Goal: Task Accomplishment & Management: Use online tool/utility

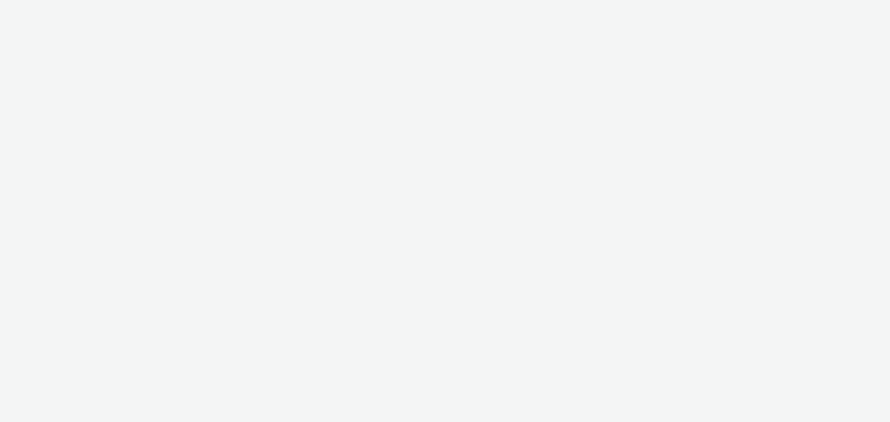
select select "9d84ad37-9de7-410b-b623-d0d9ba80538d"
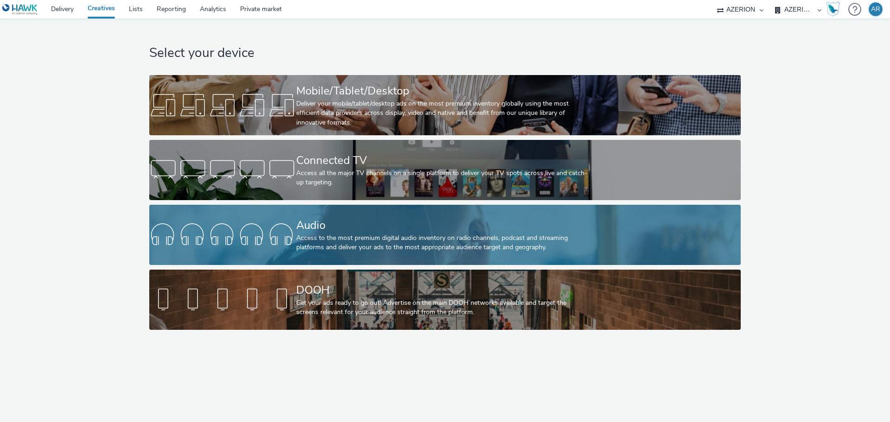
click at [412, 228] on div "Audio" at bounding box center [443, 226] width 294 height 16
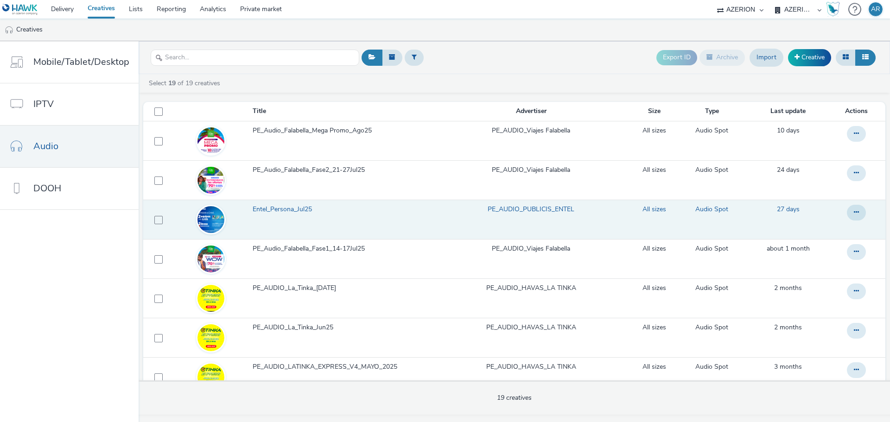
click at [273, 208] on span "Entel_Persona_Jul25" at bounding box center [284, 209] width 63 height 9
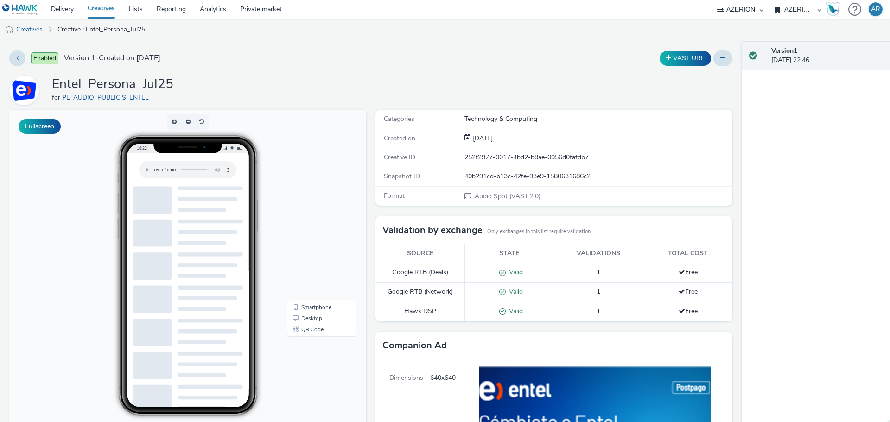
click at [26, 29] on link "Creatives" at bounding box center [23, 30] width 47 height 22
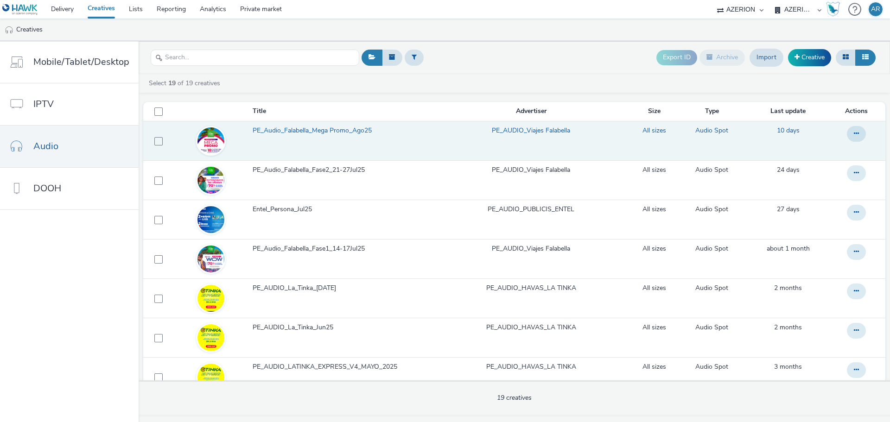
click at [296, 129] on span "PE_Audio_Falabella_Mega Promo_Ago25" at bounding box center [314, 130] width 123 height 9
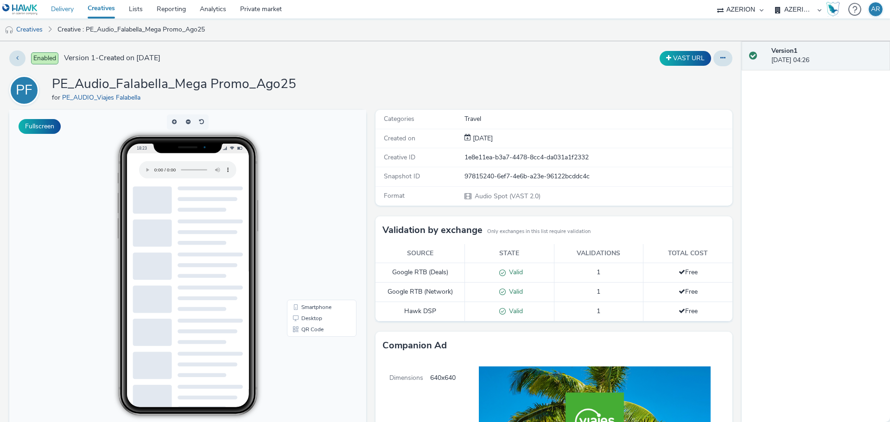
click at [59, 9] on link "Delivery" at bounding box center [62, 9] width 37 height 19
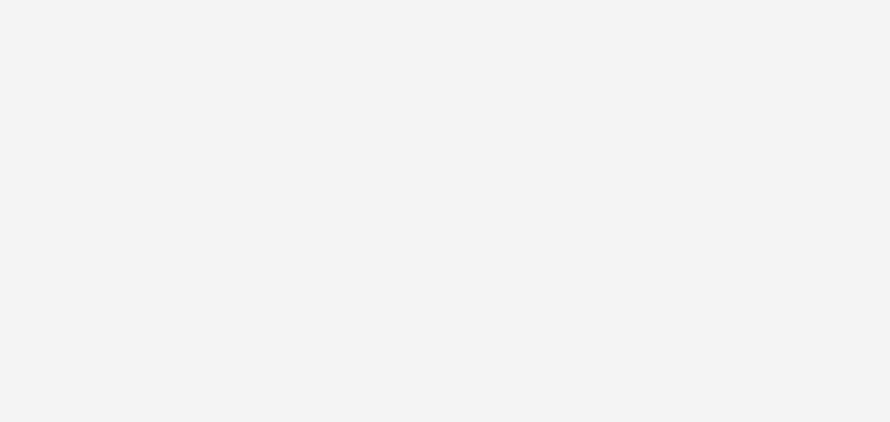
select select "9d84ad37-9de7-410b-b623-d0d9ba80538d"
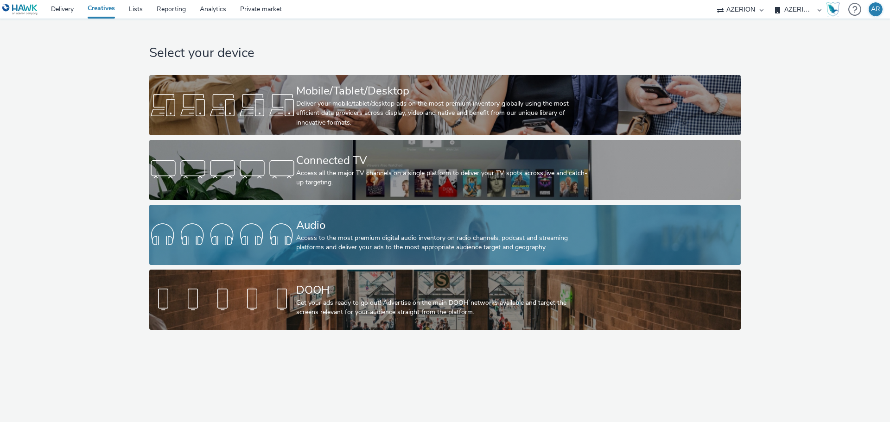
click at [375, 225] on div "Audio" at bounding box center [443, 226] width 294 height 16
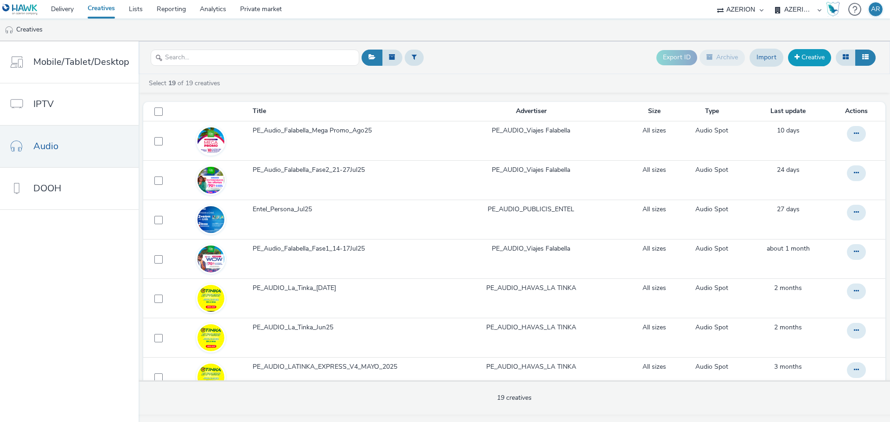
click at [814, 57] on link "Creative" at bounding box center [809, 57] width 43 height 17
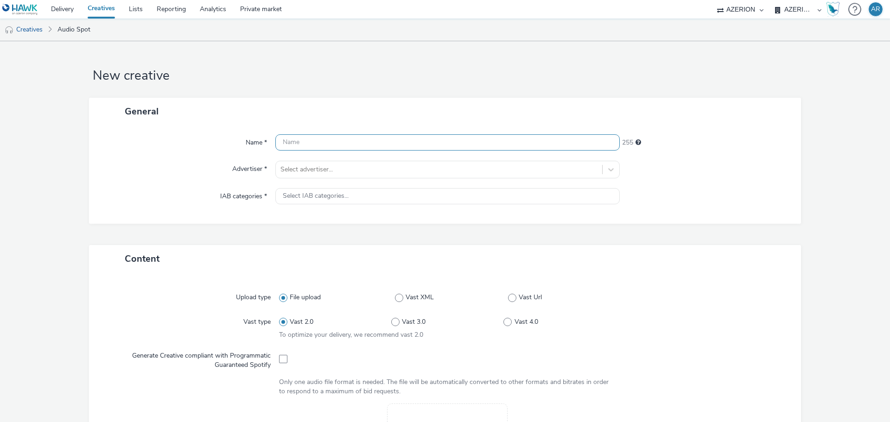
click at [319, 141] on input "text" at bounding box center [447, 142] width 345 height 16
paste input "SPOT_COOLBOX SMARTWATCH_[DATE]"
type input "SPOT_COOLBOX SMARTWATCH_[DATE]"
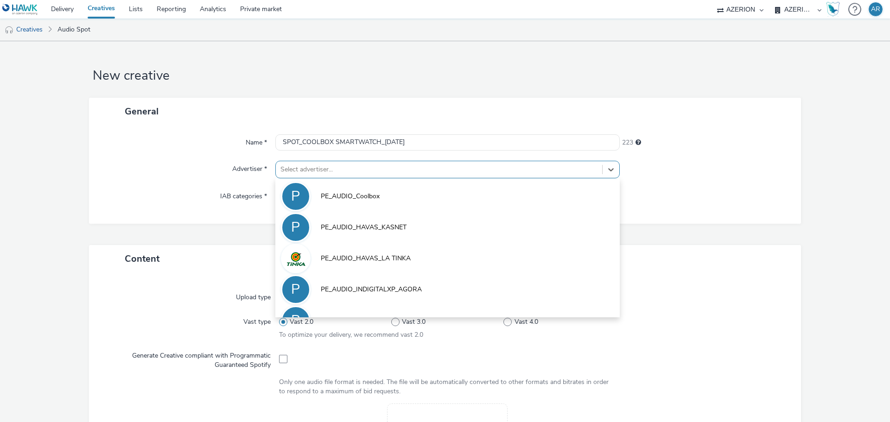
click at [328, 169] on div at bounding box center [439, 169] width 317 height 11
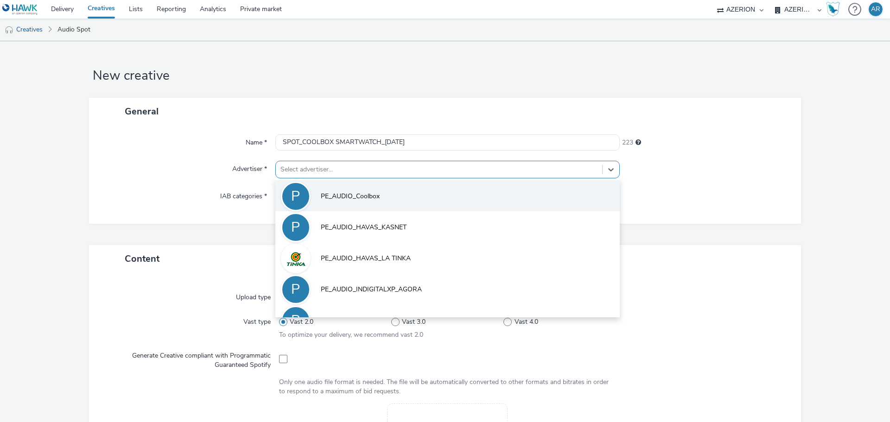
click at [365, 192] on span "PE_AUDIO_Coolbox" at bounding box center [350, 196] width 59 height 9
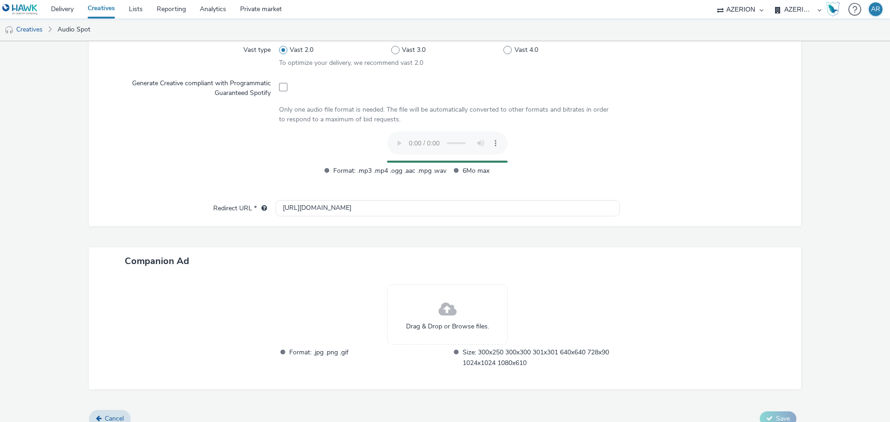
scroll to position [273, 0]
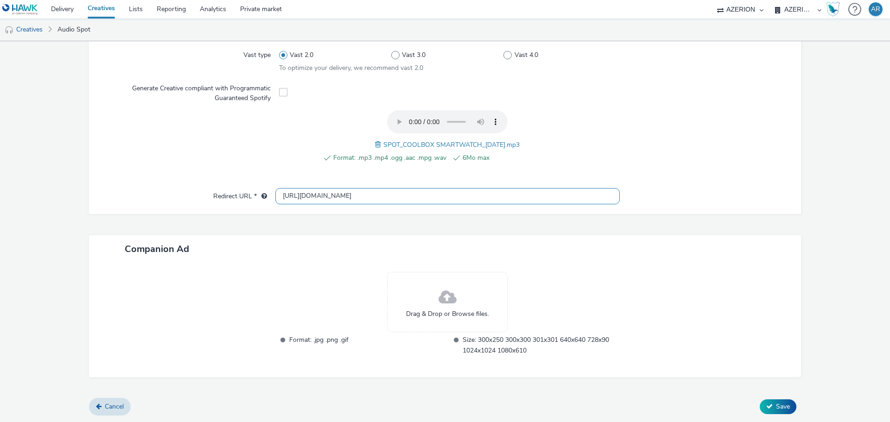
drag, startPoint x: 352, startPoint y: 199, endPoint x: 269, endPoint y: 197, distance: 83.5
click at [269, 197] on div "Redirect URL * [URL][DOMAIN_NAME]" at bounding box center [445, 196] width 694 height 17
paste input "s://[DOMAIN_NAME][URL]"
type input "[URL][DOMAIN_NAME]"
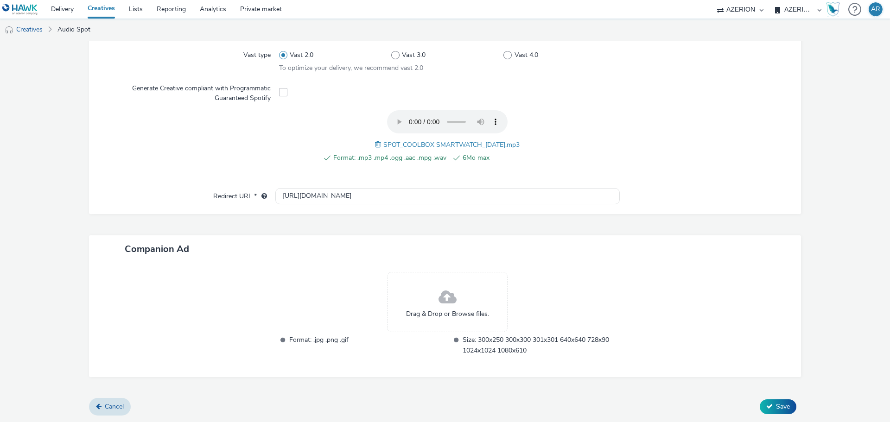
scroll to position [0, 0]
click at [718, 192] on div at bounding box center [706, 196] width 173 height 17
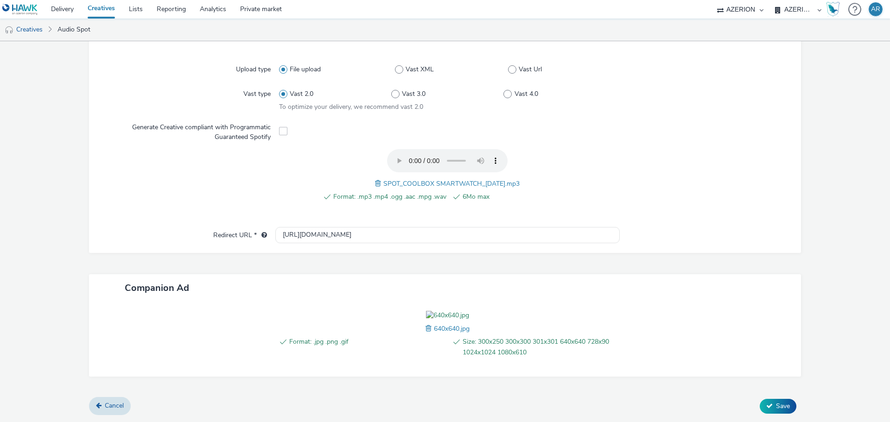
scroll to position [288, 0]
click at [776, 406] on span "Save" at bounding box center [783, 406] width 14 height 9
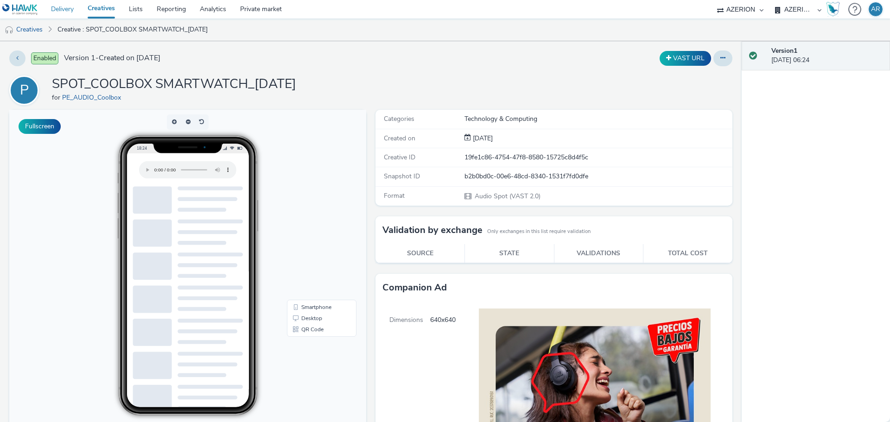
click at [64, 10] on link "Delivery" at bounding box center [62, 9] width 37 height 19
